Goal: Check status: Check status

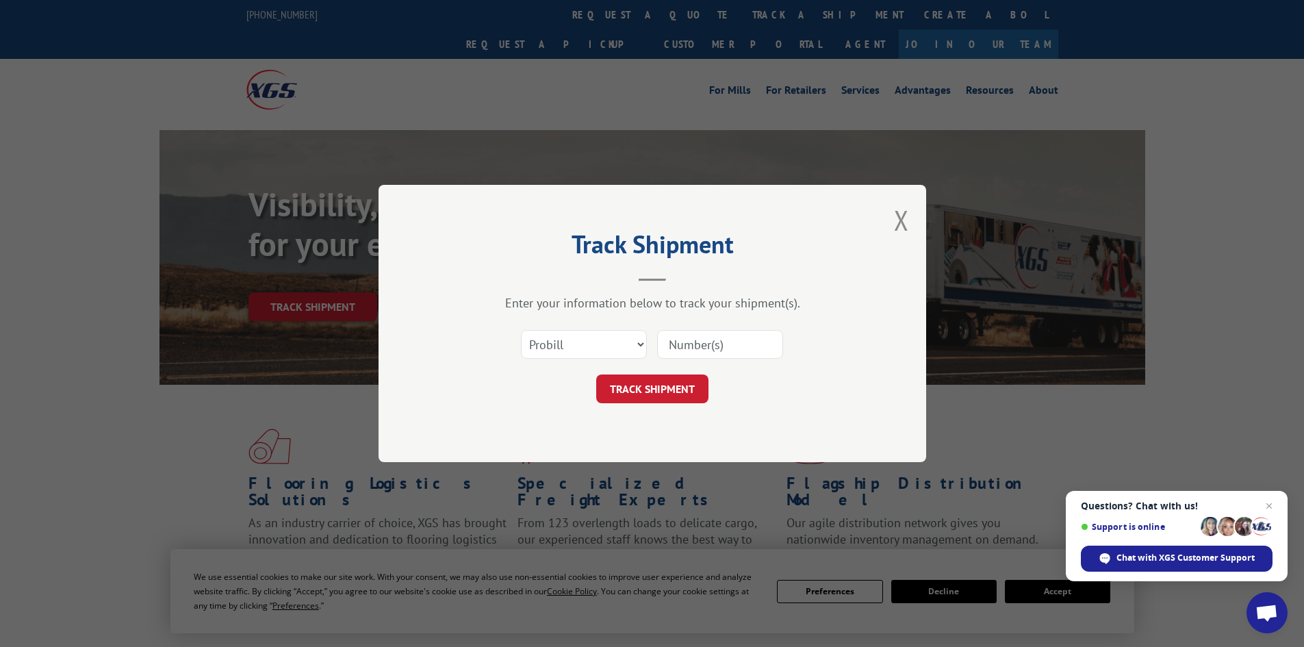
click at [561, 346] on select "Select category... Probill BOL PO" at bounding box center [584, 344] width 126 height 29
select select "bol"
click at [521, 330] on select "Select category... Probill BOL PO" at bounding box center [584, 344] width 126 height 29
click at [683, 340] on input at bounding box center [720, 344] width 126 height 29
paste input "6045740"
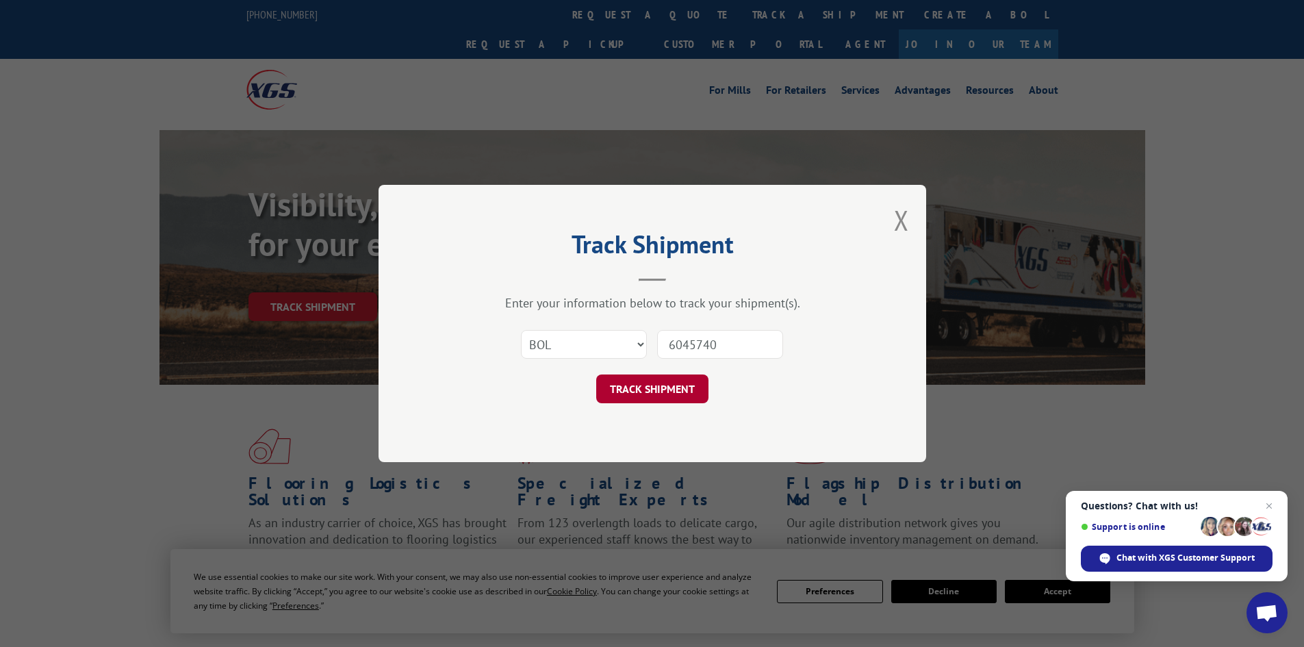
type input "6045740"
click at [667, 385] on button "TRACK SHIPMENT" at bounding box center [652, 388] width 112 height 29
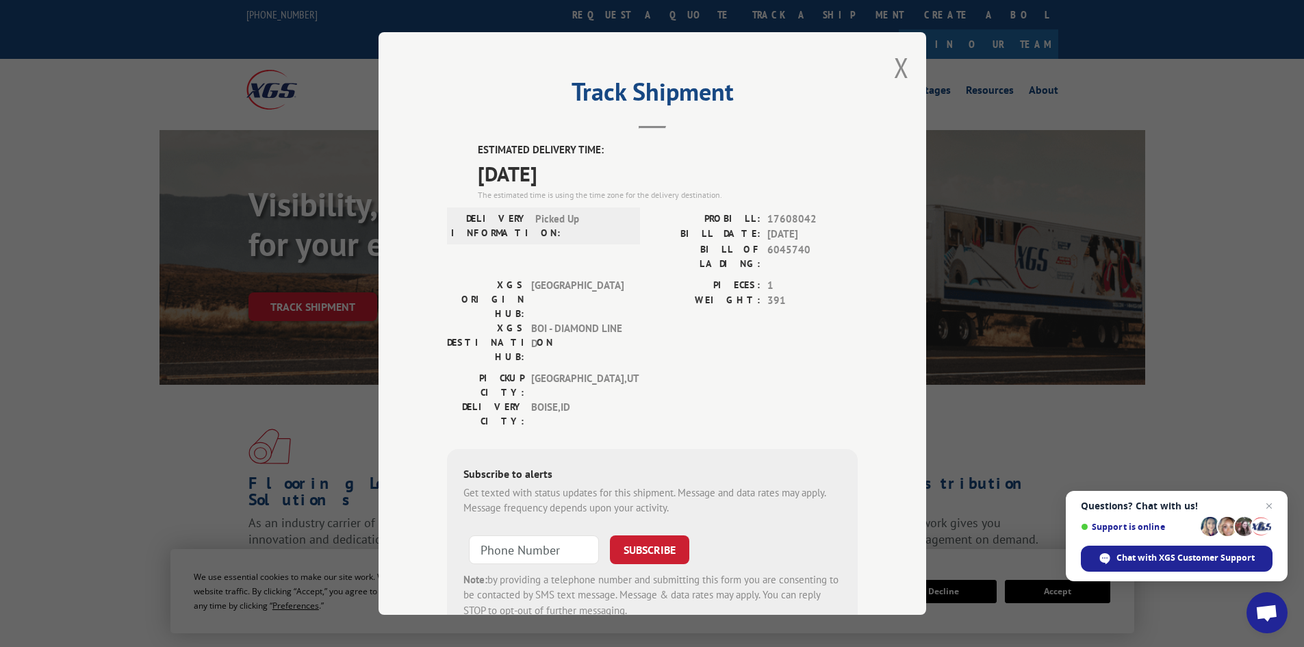
drag, startPoint x: 473, startPoint y: 175, endPoint x: 581, endPoint y: 174, distance: 108.2
click at [581, 174] on span "[DATE]" at bounding box center [668, 173] width 380 height 31
click at [896, 65] on button "Close modal" at bounding box center [901, 67] width 15 height 36
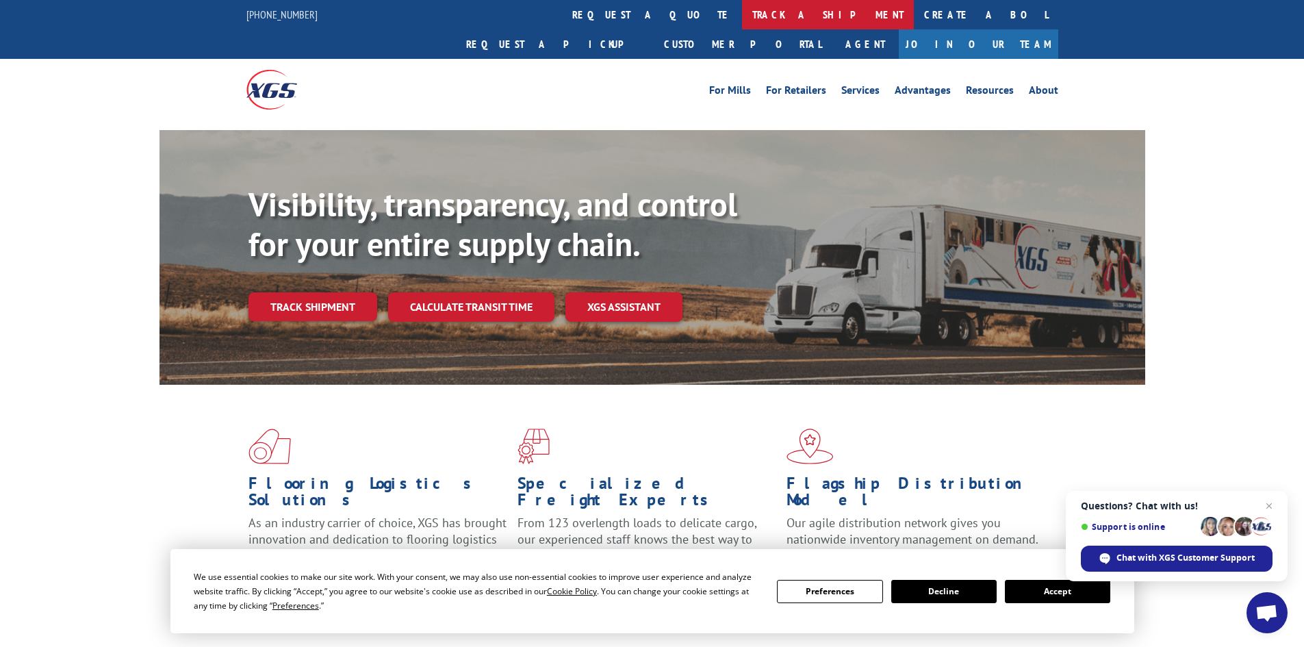
click at [742, 16] on link "track a shipment" at bounding box center [828, 14] width 172 height 29
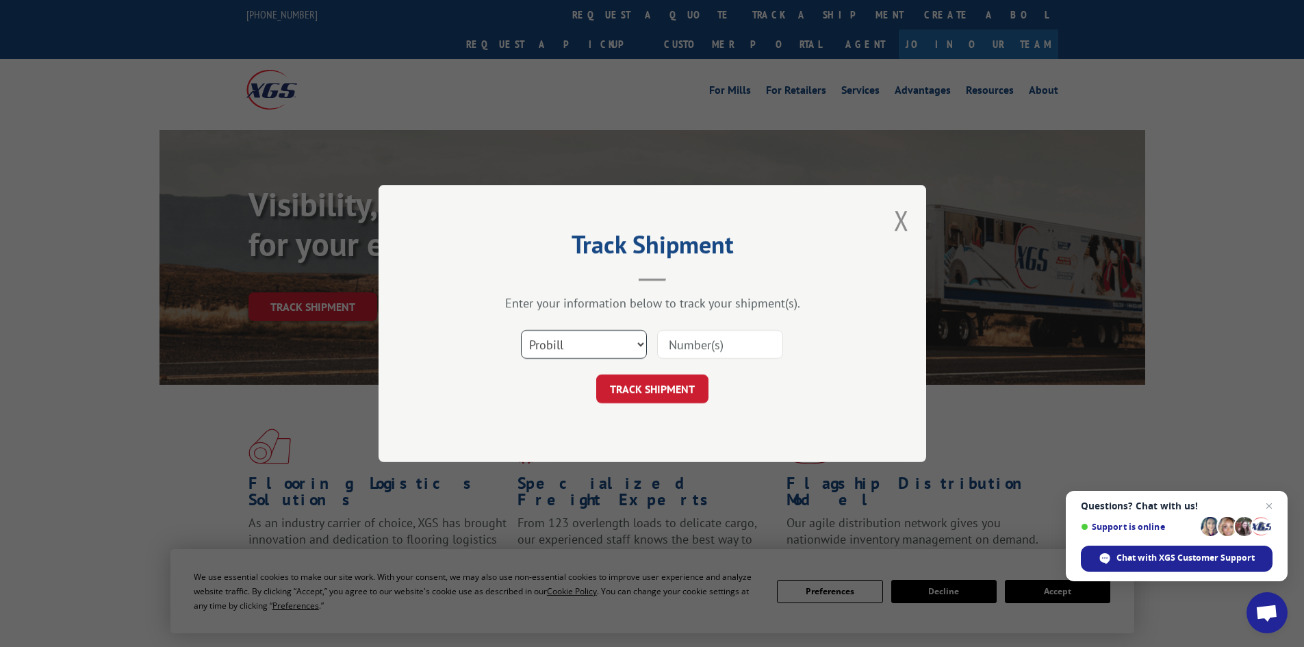
click at [574, 341] on select "Select category... Probill BOL PO" at bounding box center [584, 344] width 126 height 29
select select "bol"
click at [521, 330] on select "Select category... Probill BOL PO" at bounding box center [584, 344] width 126 height 29
click at [676, 347] on input at bounding box center [720, 344] width 126 height 29
paste input "5263495"
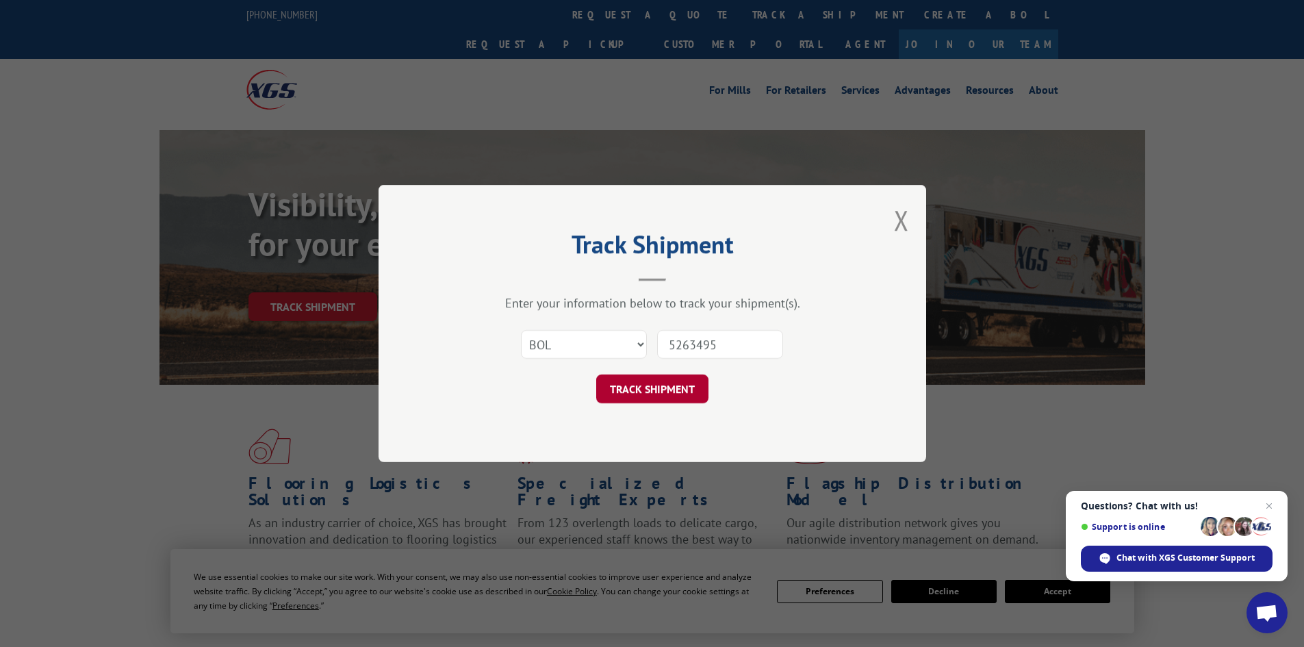
type input "5263495"
click at [661, 385] on button "TRACK SHIPMENT" at bounding box center [652, 388] width 112 height 29
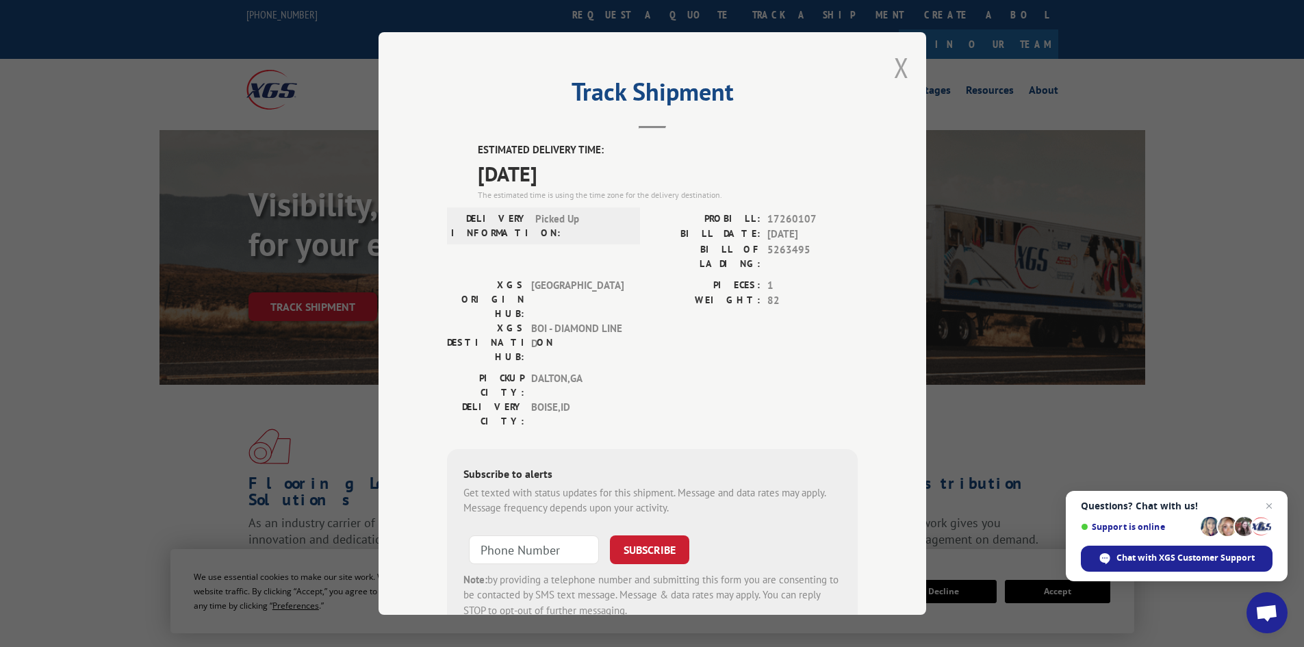
click at [899, 71] on button "Close modal" at bounding box center [901, 67] width 15 height 36
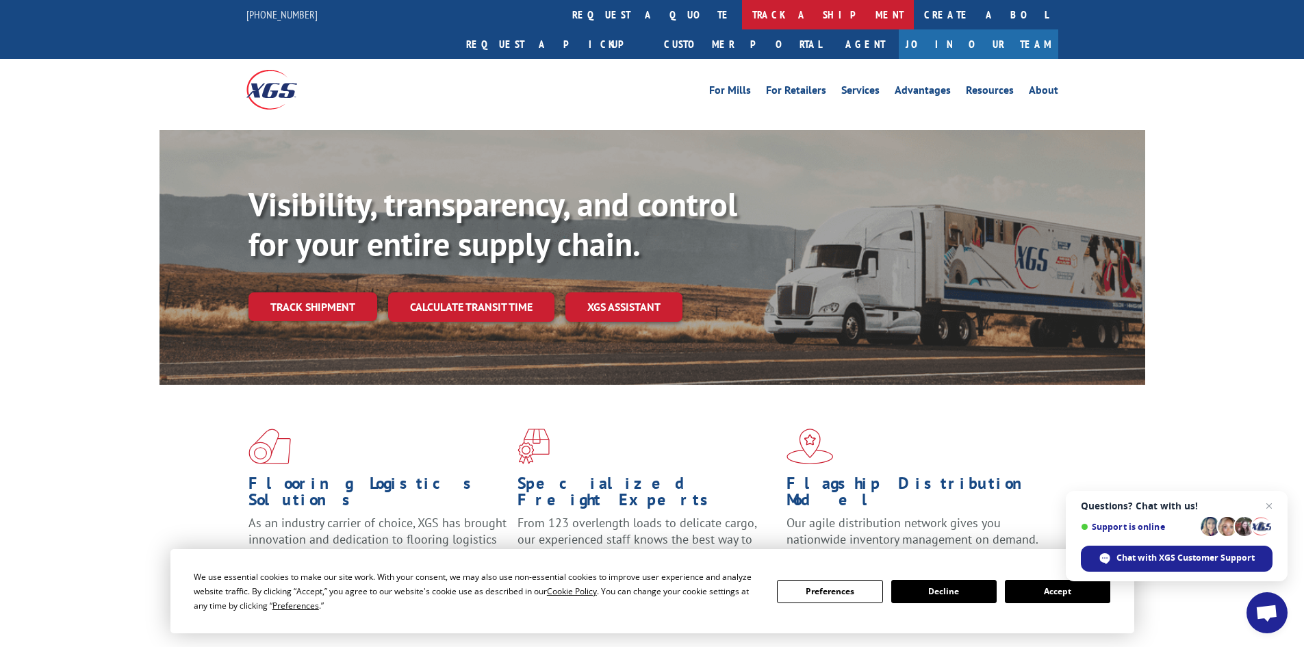
click at [742, 17] on link "track a shipment" at bounding box center [828, 14] width 172 height 29
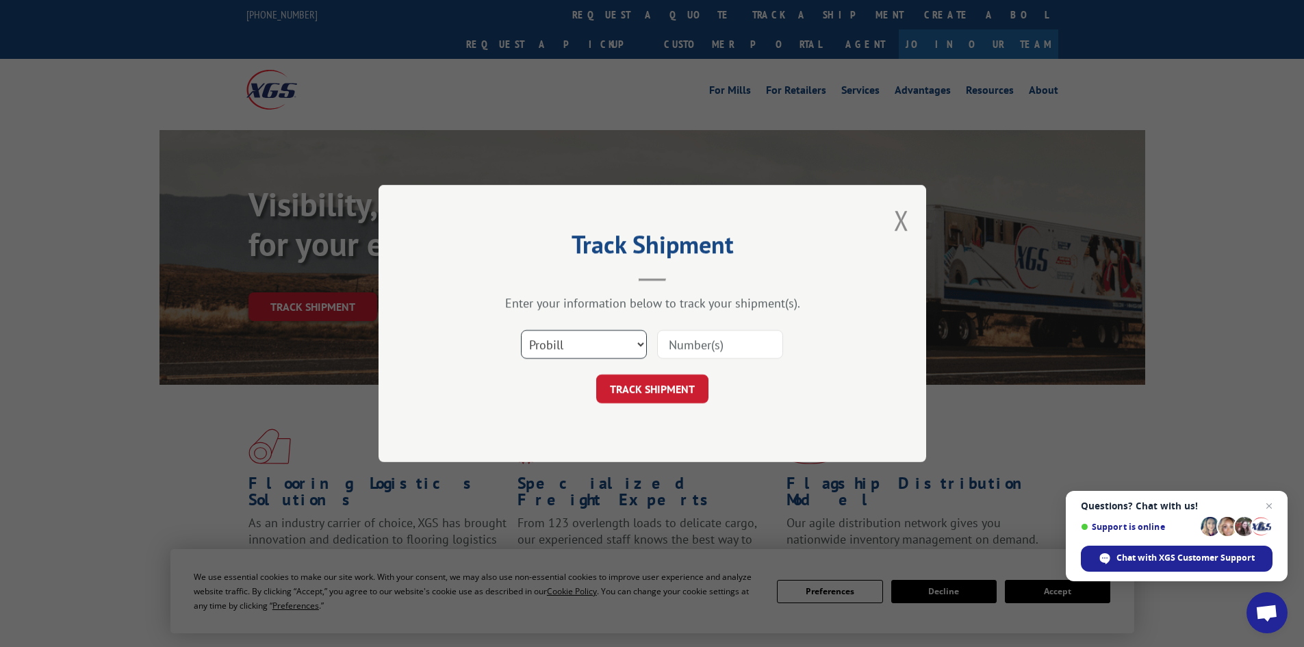
click at [583, 346] on select "Select category... Probill BOL PO" at bounding box center [584, 344] width 126 height 29
select select "bol"
click at [521, 330] on select "Select category... Probill BOL PO" at bounding box center [584, 344] width 126 height 29
click at [691, 342] on input at bounding box center [720, 344] width 126 height 29
paste input "16999098"
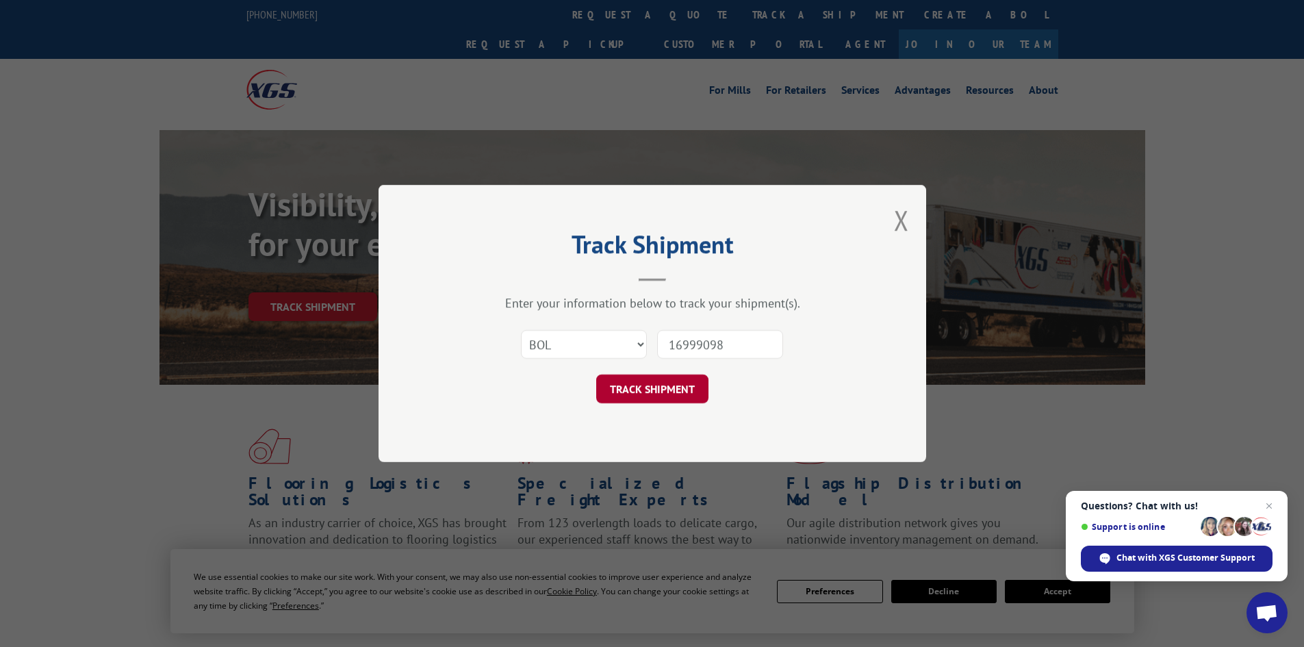
type input "16999098"
click at [658, 377] on button "TRACK SHIPMENT" at bounding box center [652, 388] width 112 height 29
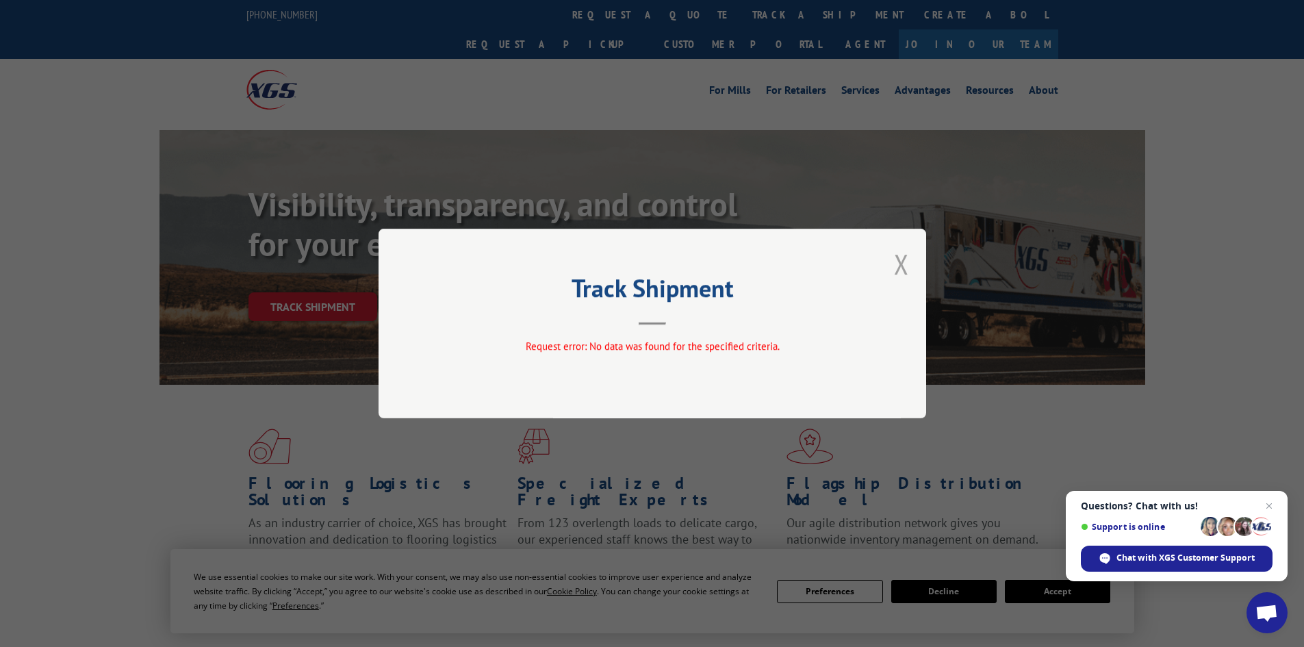
click at [907, 265] on button "Close modal" at bounding box center [901, 264] width 15 height 36
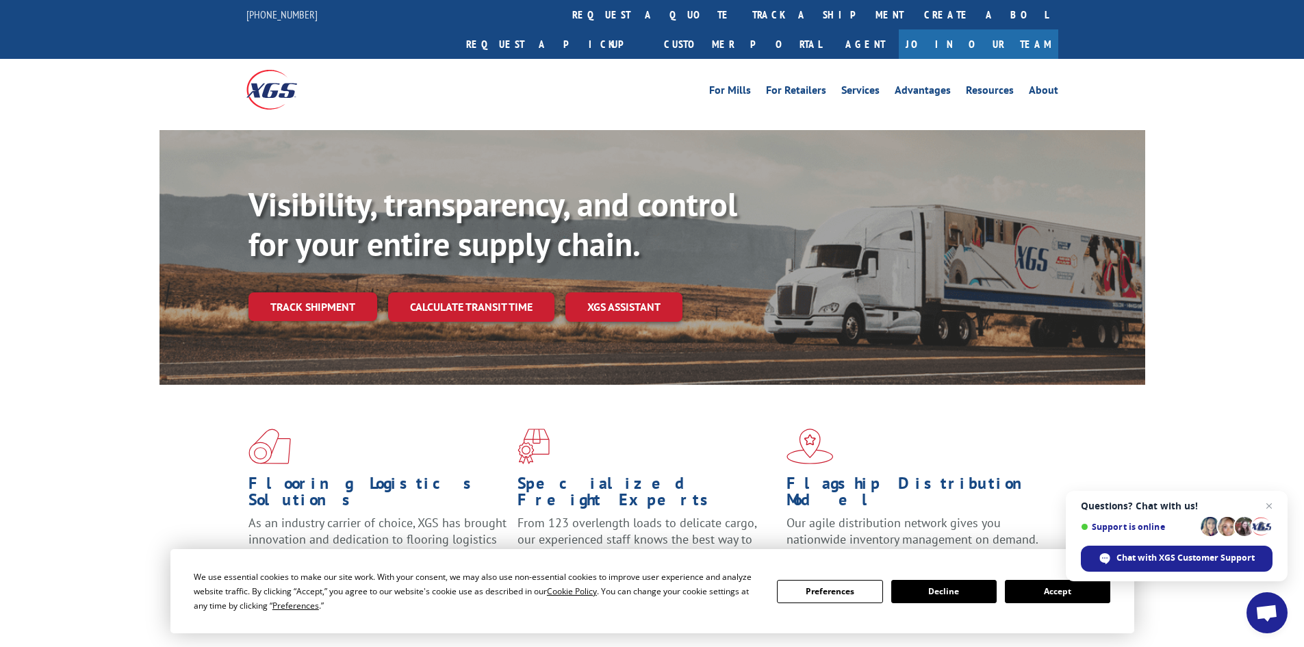
click at [742, 8] on link "track a shipment" at bounding box center [828, 14] width 172 height 29
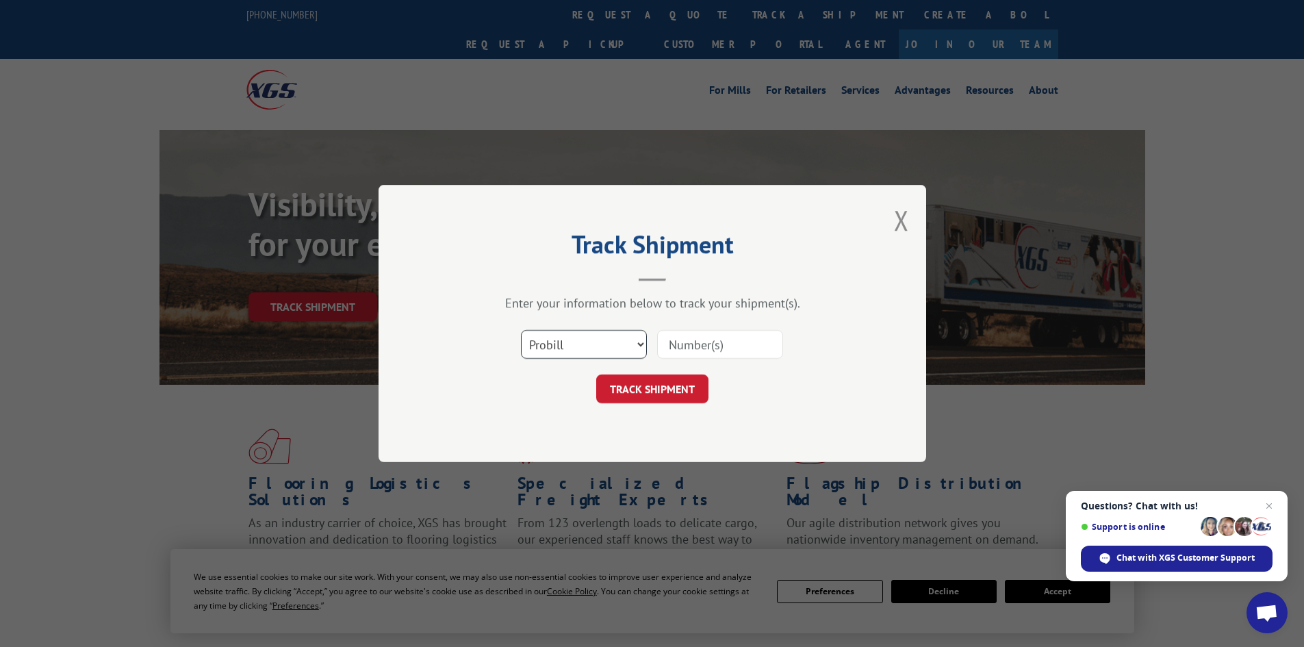
click at [615, 338] on select "Select category... Probill BOL PO" at bounding box center [584, 344] width 126 height 29
select select "bol"
click at [521, 330] on select "Select category... Probill BOL PO" at bounding box center [584, 344] width 126 height 29
click at [711, 342] on input at bounding box center [720, 344] width 126 height 29
paste input "16999098"
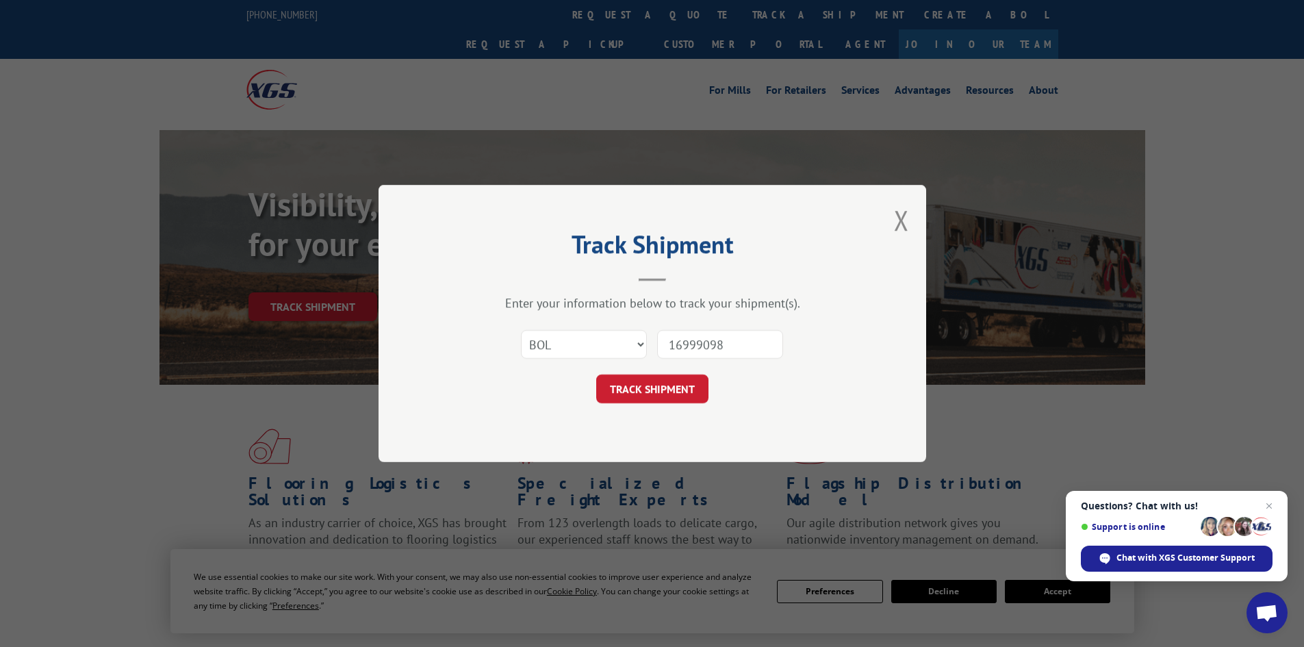
type input "16999098"
click at [596, 374] on button "TRACK SHIPMENT" at bounding box center [652, 388] width 112 height 29
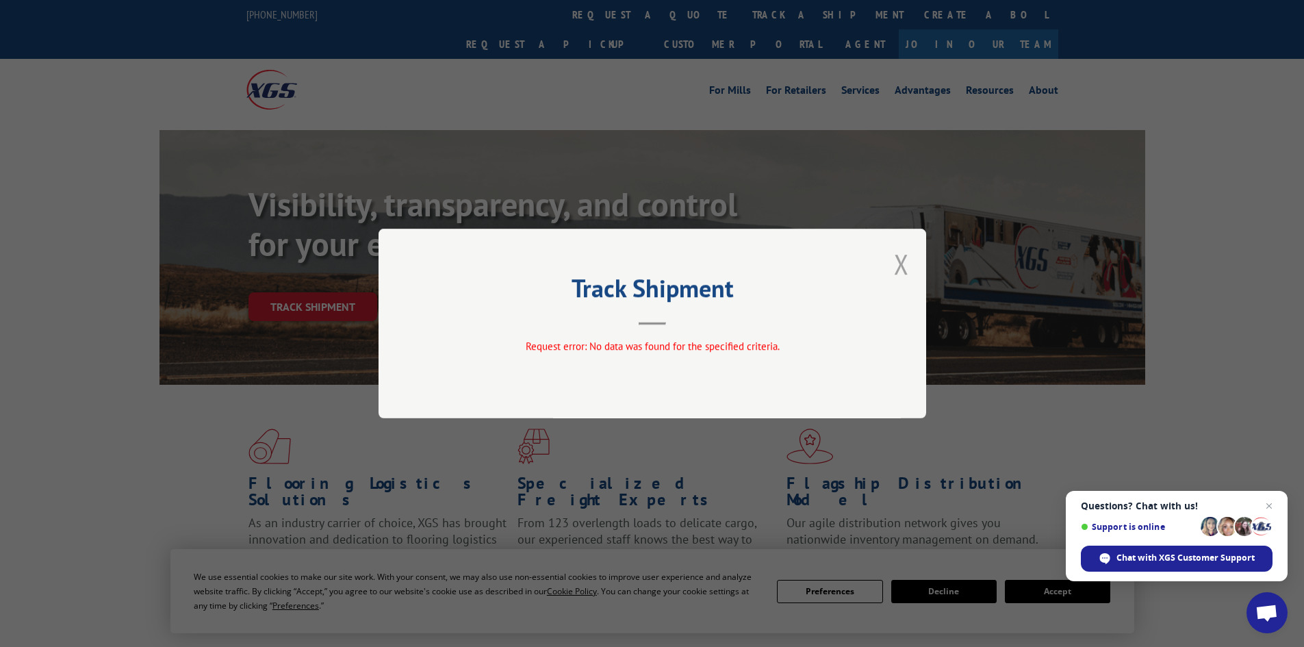
click at [902, 265] on button "Close modal" at bounding box center [901, 264] width 15 height 36
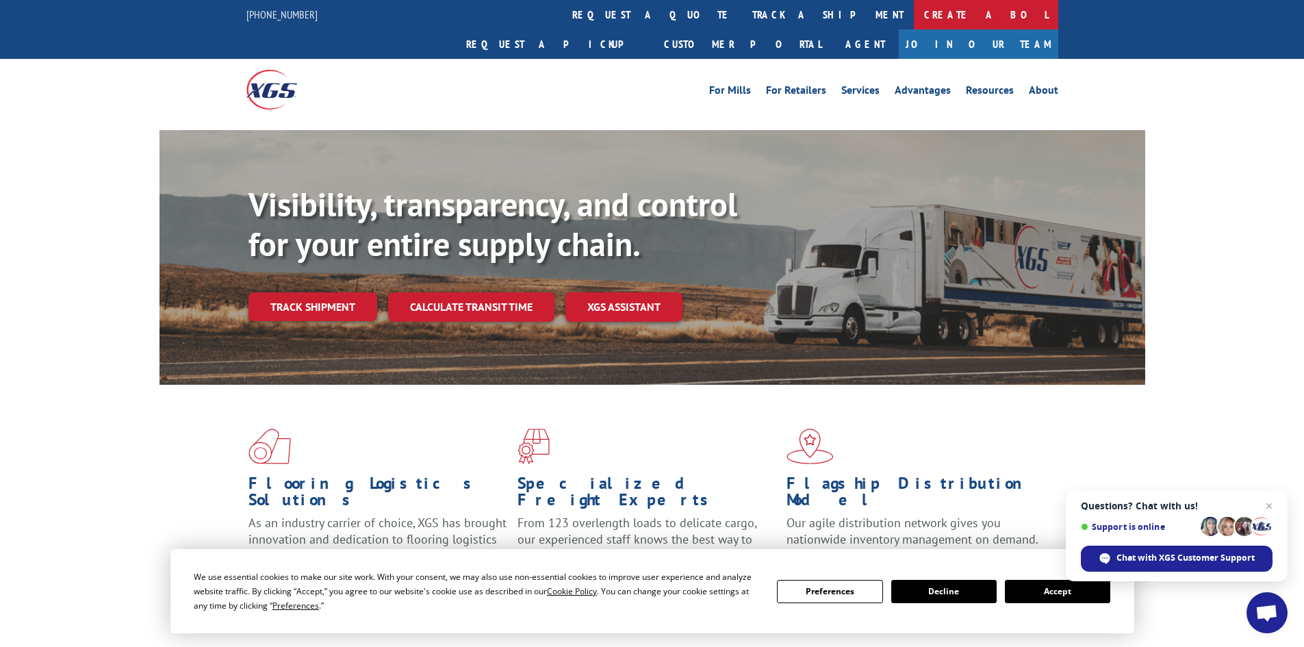
click at [914, 11] on link "Create a BOL" at bounding box center [986, 14] width 144 height 29
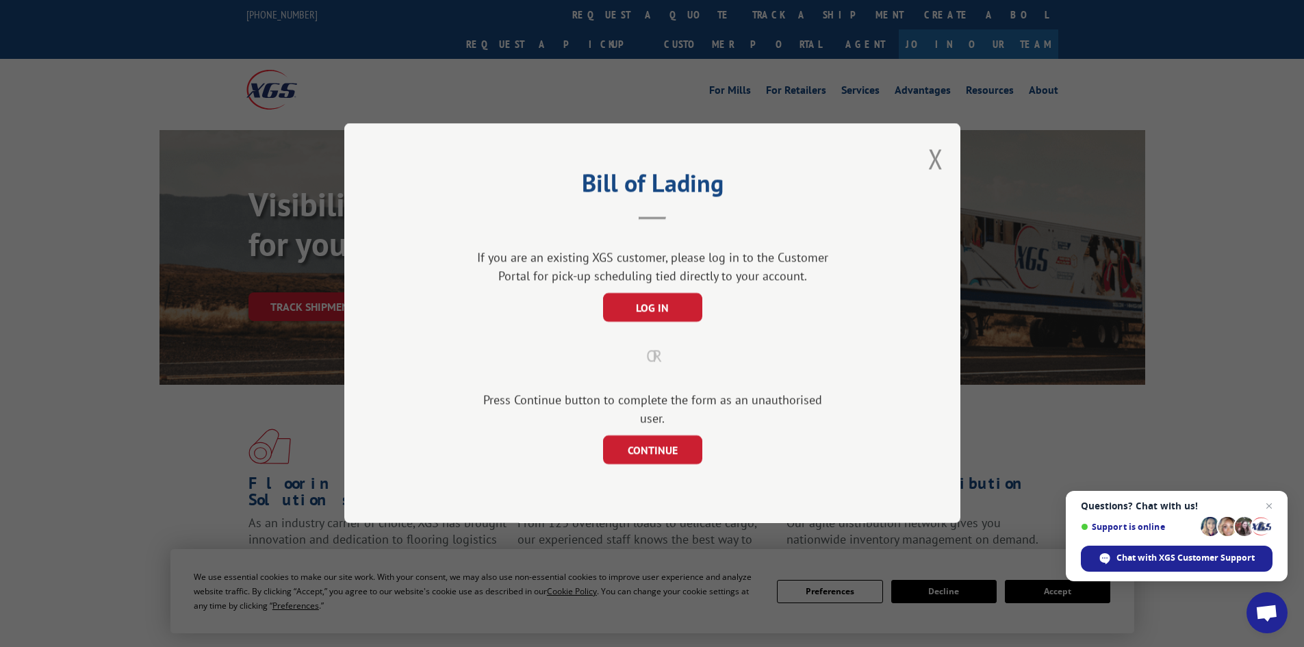
click at [939, 167] on button "Close modal" at bounding box center [935, 158] width 15 height 36
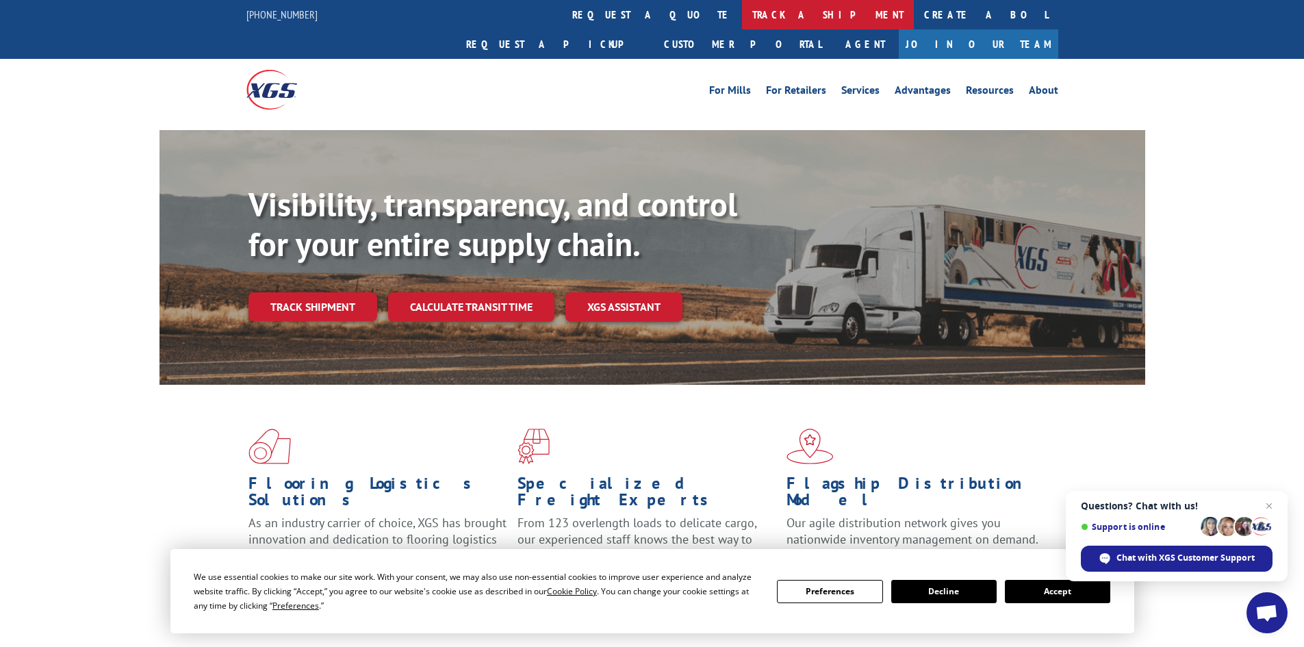
click at [742, 10] on link "track a shipment" at bounding box center [828, 14] width 172 height 29
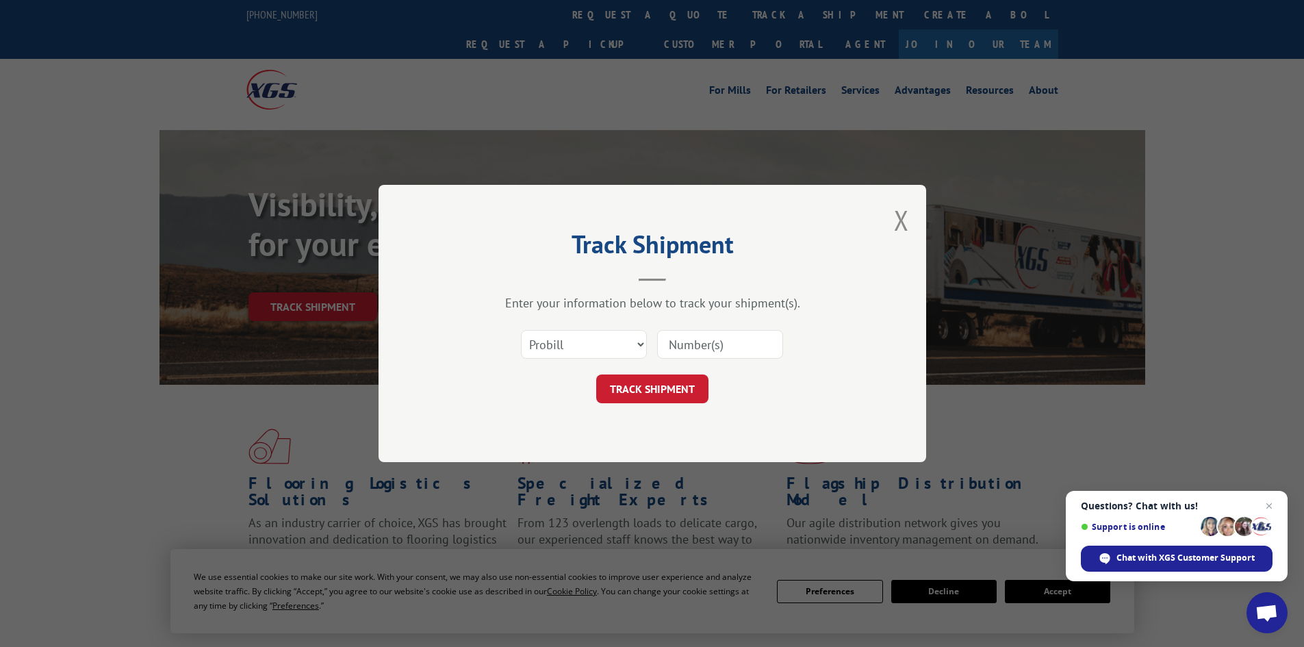
click at [712, 343] on input at bounding box center [720, 344] width 126 height 29
paste input "16999098"
type input "16999098"
click button "TRACK SHIPMENT" at bounding box center [652, 388] width 112 height 29
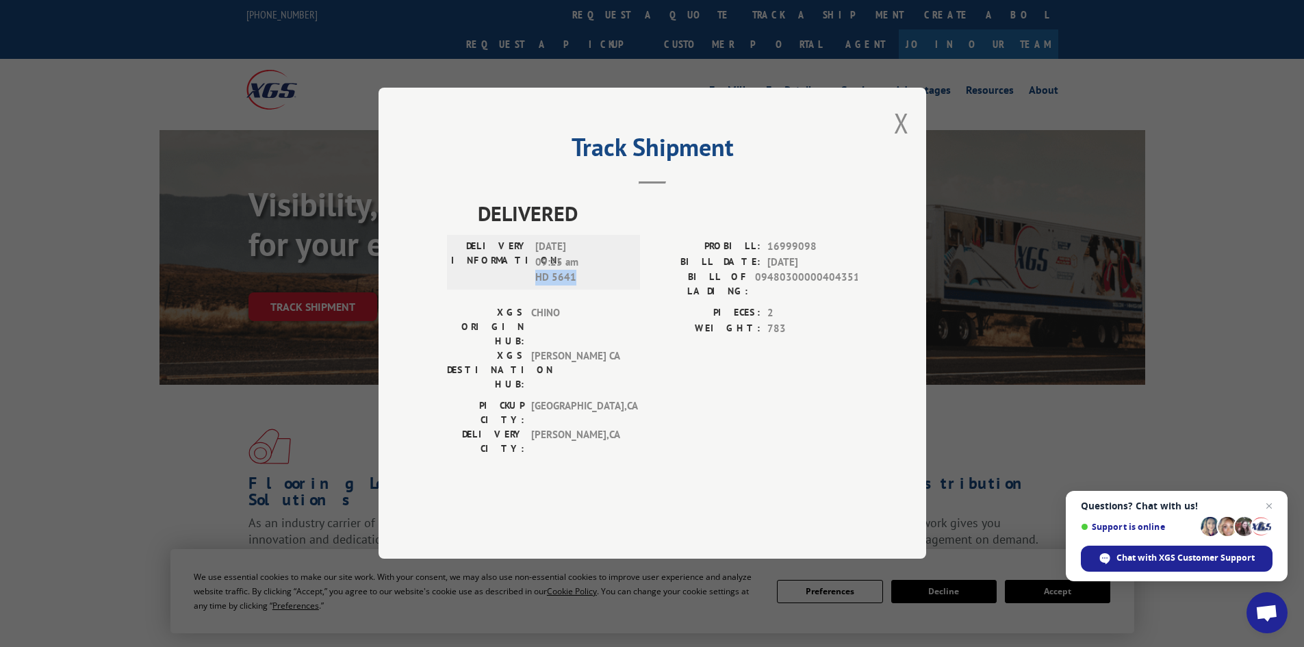
drag, startPoint x: 578, startPoint y: 319, endPoint x: 533, endPoint y: 316, distance: 45.3
click at [533, 286] on div "DELIVERY INFORMATION: [DATE] 09:25 am HD 5641" at bounding box center [543, 263] width 185 height 47
click at [903, 141] on button "Close modal" at bounding box center [901, 123] width 15 height 36
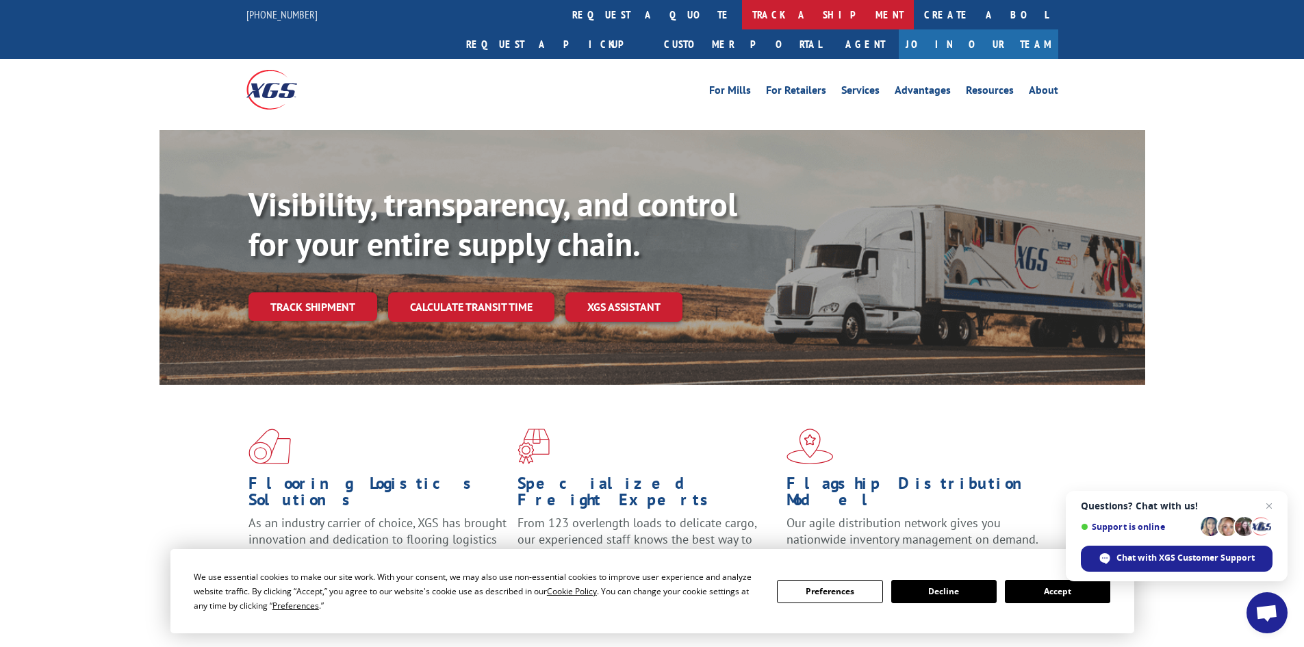
click at [742, 18] on link "track a shipment" at bounding box center [828, 14] width 172 height 29
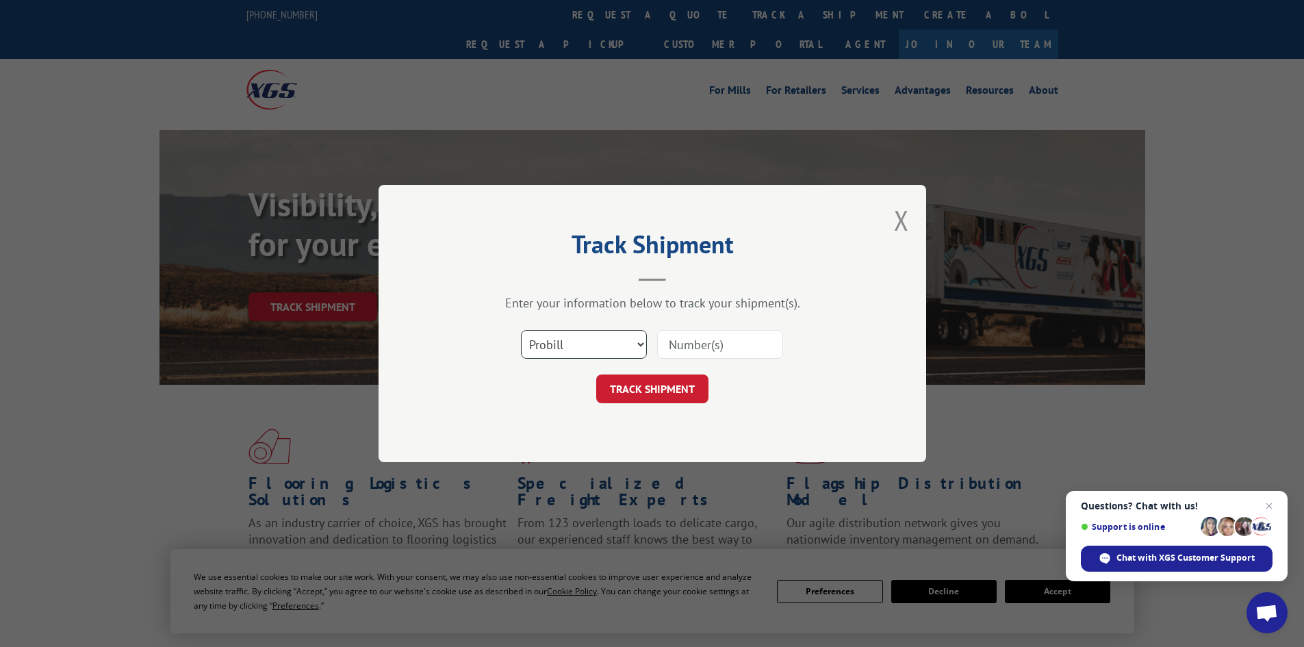
click at [601, 351] on select "Select category... Probill BOL PO" at bounding box center [584, 344] width 126 height 29
select select "bol"
click at [521, 330] on select "Select category... Probill BOL PO" at bounding box center [584, 344] width 126 height 29
click at [720, 342] on input at bounding box center [720, 344] width 126 height 29
paste input "6045740"
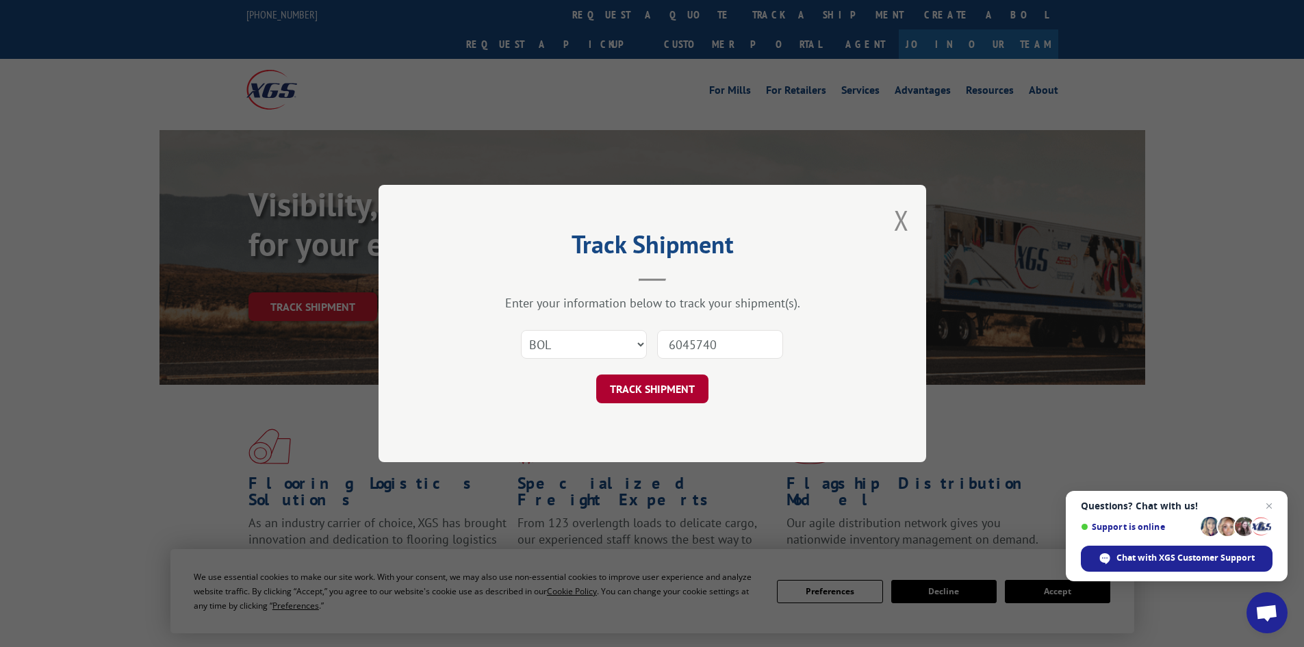
type input "6045740"
click at [674, 377] on button "TRACK SHIPMENT" at bounding box center [652, 388] width 112 height 29
